Goal: Find specific page/section: Find specific page/section

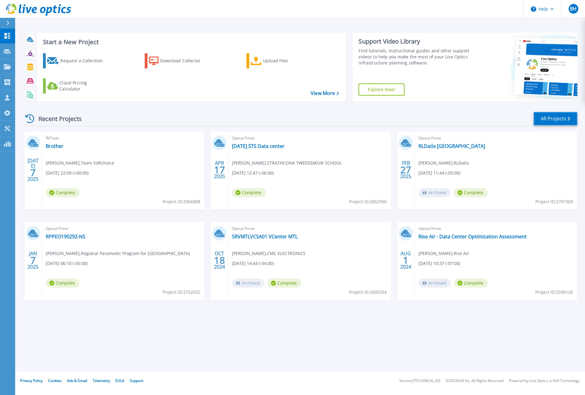
click at [548, 121] on link "All Projects" at bounding box center [555, 119] width 44 height 14
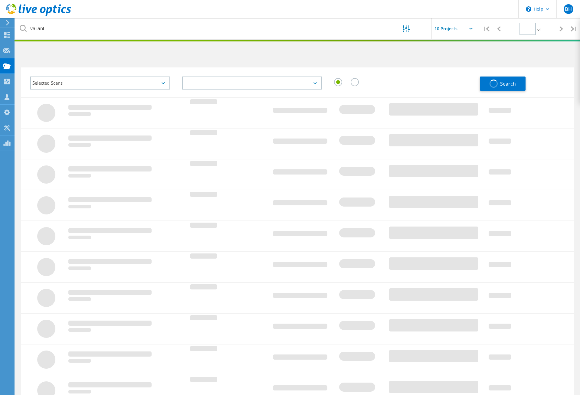
type input "1"
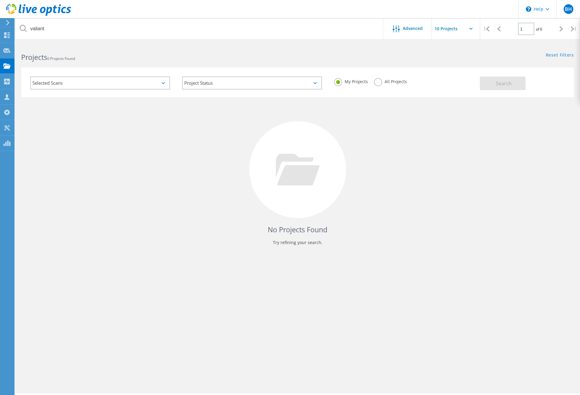
click at [379, 80] on label "All Projects" at bounding box center [390, 81] width 33 height 6
click at [0, 0] on input "All Projects" at bounding box center [0, 0] width 0 height 0
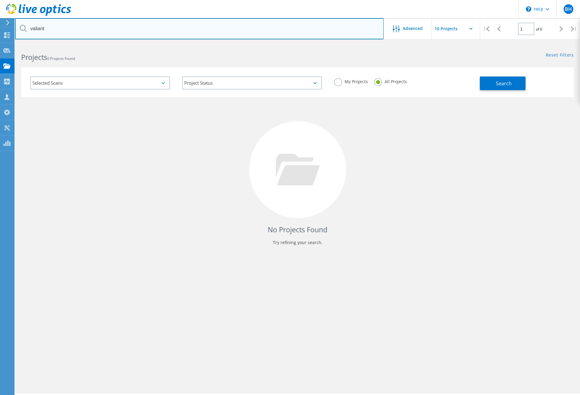
drag, startPoint x: 45, startPoint y: 29, endPoint x: 21, endPoint y: 29, distance: 24.2
click at [21, 29] on div "valiant" at bounding box center [199, 28] width 368 height 21
type input "alamos"
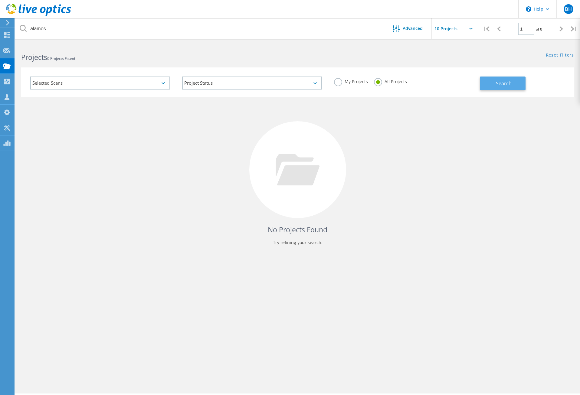
click at [504, 80] on span "Search" at bounding box center [504, 83] width 16 height 7
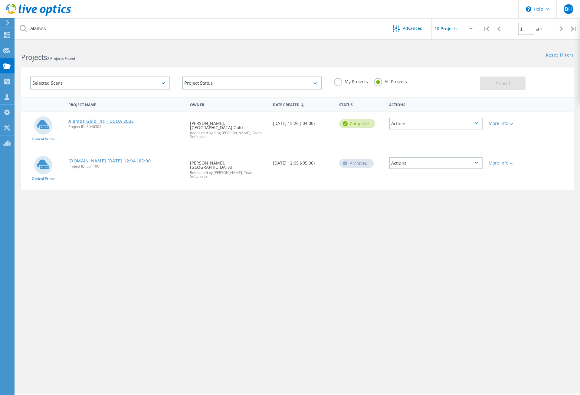
click at [102, 121] on link "Alamos Gold Inc - DCOA 2025" at bounding box center [101, 121] width 66 height 4
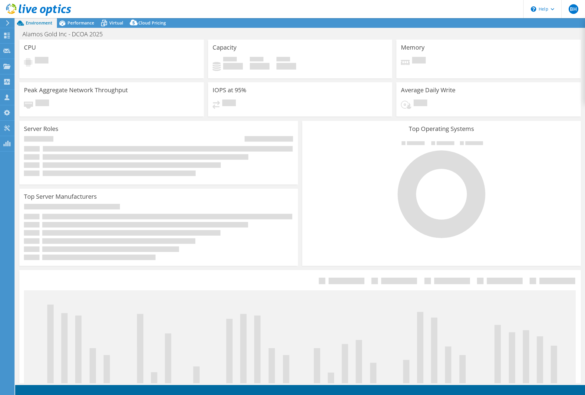
select select "USD"
